Goal: Information Seeking & Learning: Compare options

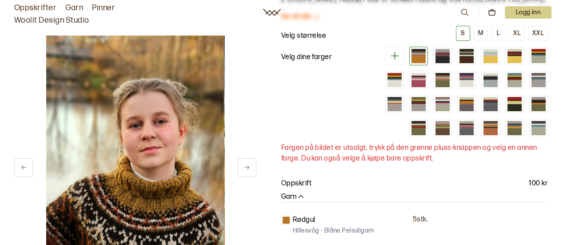
scroll to position [95, 0]
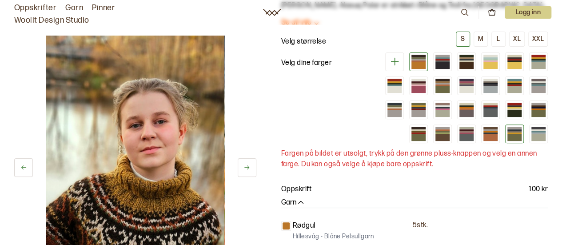
click at [512, 129] on div at bounding box center [514, 129] width 14 height 1
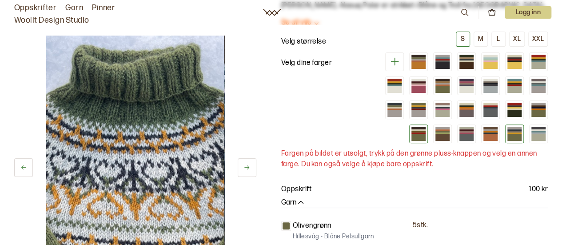
click at [418, 131] on div at bounding box center [418, 131] width 14 height 1
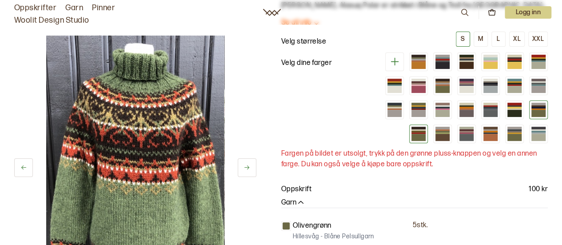
click at [536, 108] on div at bounding box center [538, 108] width 14 height 1
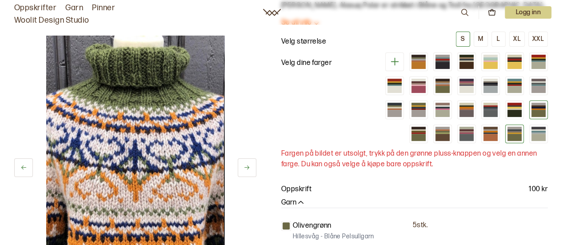
click at [517, 131] on div at bounding box center [514, 131] width 14 height 1
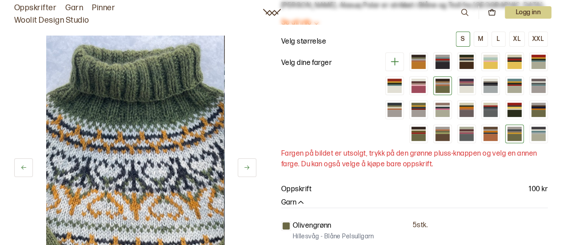
click at [445, 80] on div at bounding box center [442, 80] width 14 height 3
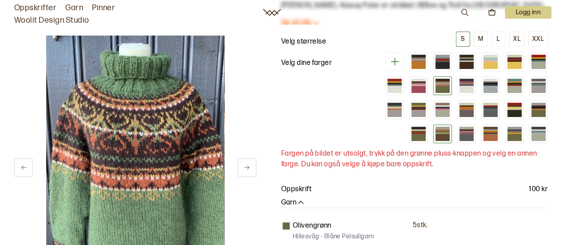
click at [443, 134] on div at bounding box center [442, 137] width 14 height 7
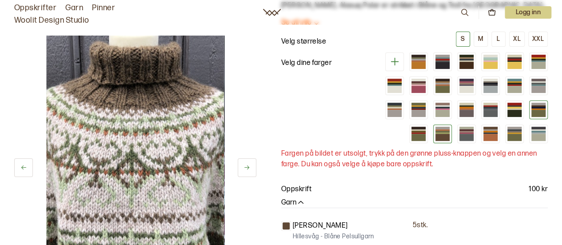
click at [541, 108] on div at bounding box center [538, 108] width 14 height 1
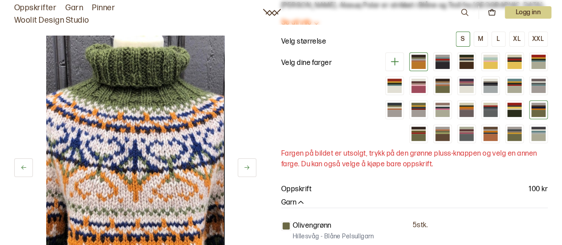
click at [418, 63] on div at bounding box center [418, 65] width 14 height 7
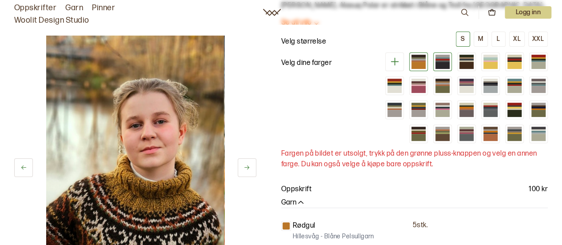
click at [442, 60] on div at bounding box center [442, 60] width 14 height 1
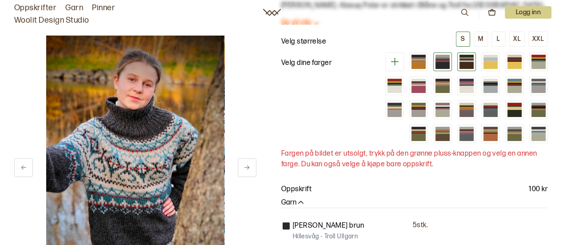
click at [467, 65] on div at bounding box center [466, 65] width 14 height 7
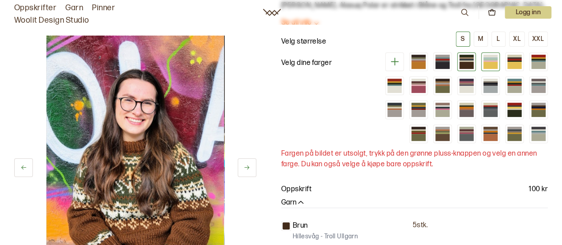
click at [486, 62] on div at bounding box center [490, 65] width 14 height 7
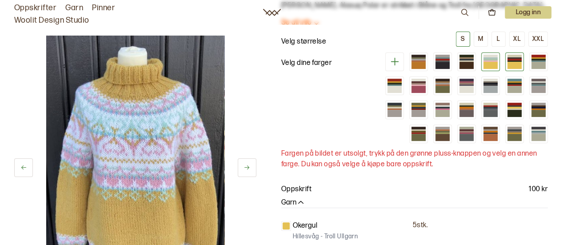
click at [512, 63] on div at bounding box center [514, 65] width 14 height 7
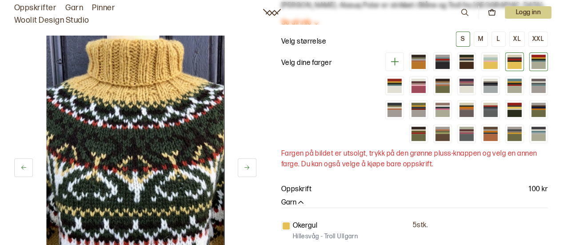
click at [533, 60] on div at bounding box center [538, 60] width 14 height 1
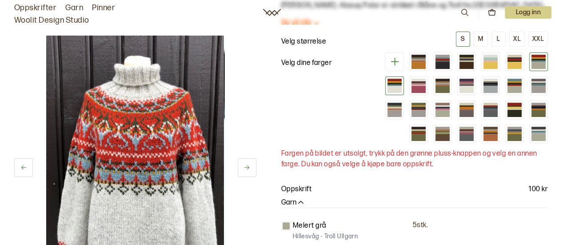
click at [401, 88] on div at bounding box center [394, 89] width 14 height 7
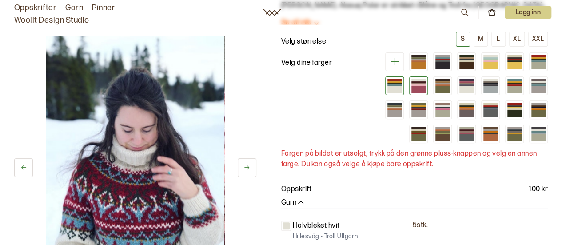
click at [416, 84] on div at bounding box center [418, 84] width 14 height 1
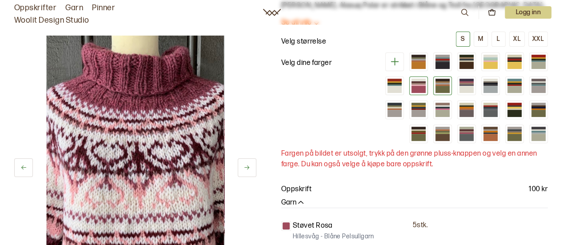
click at [443, 90] on div at bounding box center [442, 89] width 14 height 7
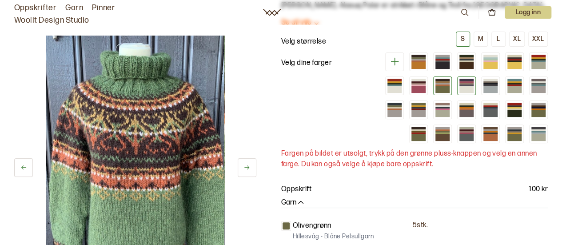
click at [466, 86] on div at bounding box center [466, 89] width 14 height 7
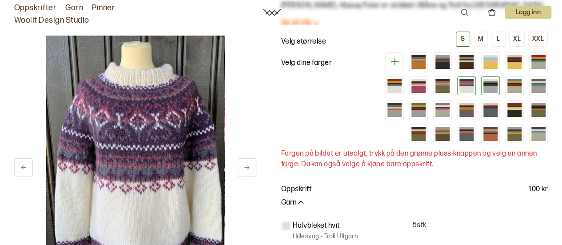
click at [486, 86] on div at bounding box center [490, 89] width 14 height 7
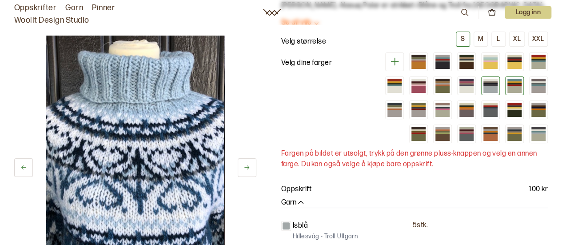
click at [521, 86] on div at bounding box center [514, 89] width 14 height 7
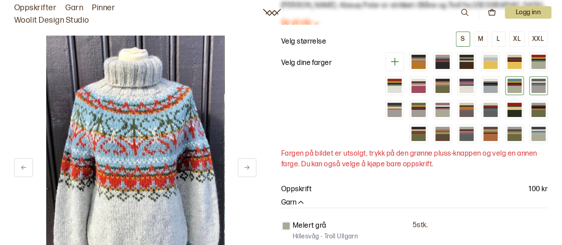
click at [535, 88] on div at bounding box center [538, 89] width 14 height 7
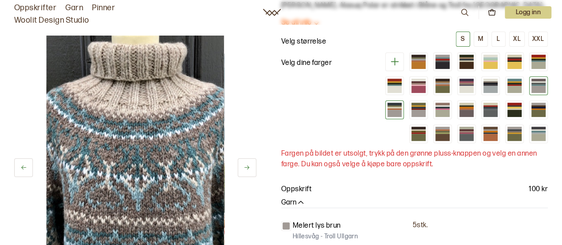
click at [391, 110] on div at bounding box center [394, 113] width 14 height 7
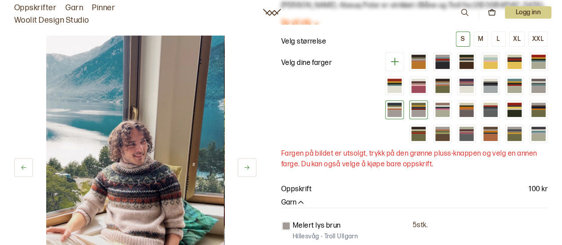
click at [414, 110] on div at bounding box center [418, 113] width 14 height 7
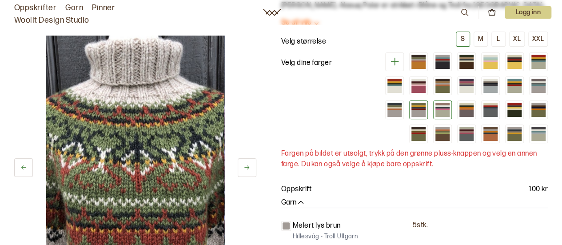
click at [441, 105] on div at bounding box center [442, 105] width 14 height 1
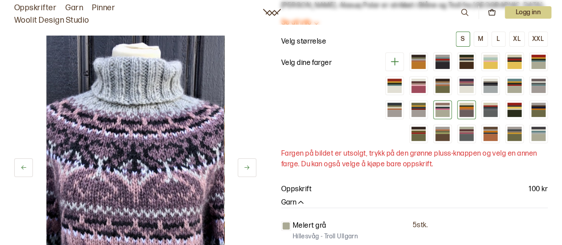
click at [463, 107] on div at bounding box center [466, 107] width 14 height 1
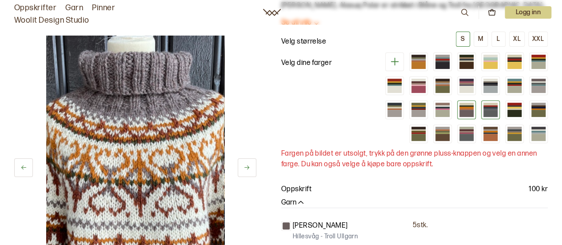
click at [488, 108] on div at bounding box center [490, 108] width 14 height 1
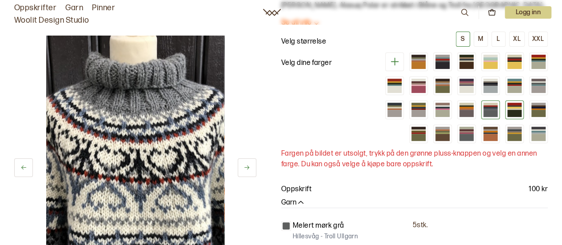
click at [510, 107] on div at bounding box center [514, 107] width 14 height 1
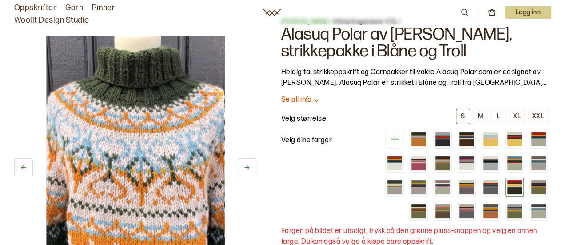
scroll to position [19, 0]
